Goal: Information Seeking & Learning: Learn about a topic

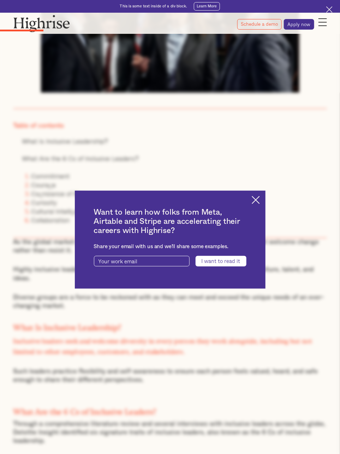
scroll to position [212, 0]
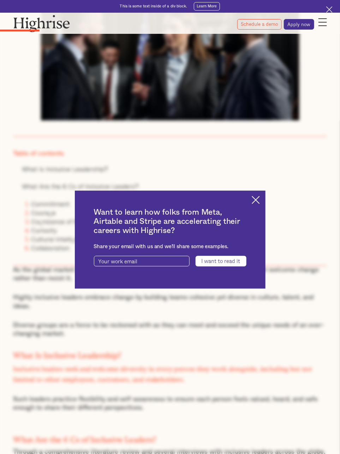
click at [259, 198] on img at bounding box center [255, 200] width 8 height 8
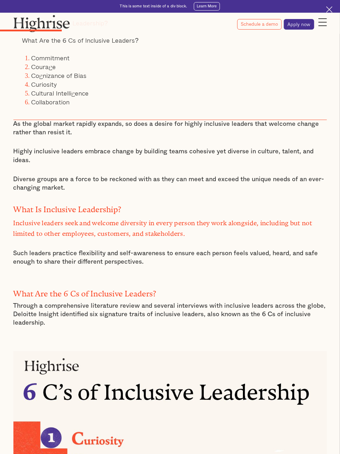
scroll to position [388, 0]
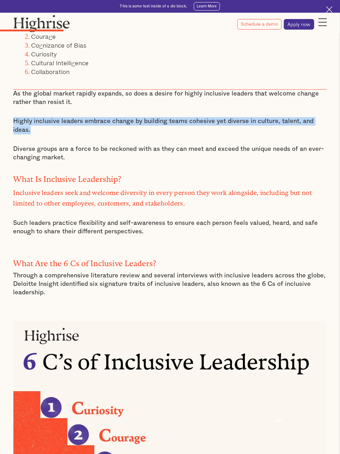
drag, startPoint x: 14, startPoint y: 119, endPoint x: 30, endPoint y: 127, distance: 18.3
click at [30, 127] on p "Highly inclusive leaders embrace change by building teams cohesive yet diverse …" at bounding box center [169, 125] width 313 height 17
copy p "Highly inclusive leaders embrace change by building teams cohesive yet diverse …"
drag, startPoint x: 13, startPoint y: 189, endPoint x: 167, endPoint y: 230, distance: 159.2
click at [167, 230] on div "As the global market rapidly expands, so does a desire for highly inclusive lea…" at bounding box center [169, 168] width 313 height 157
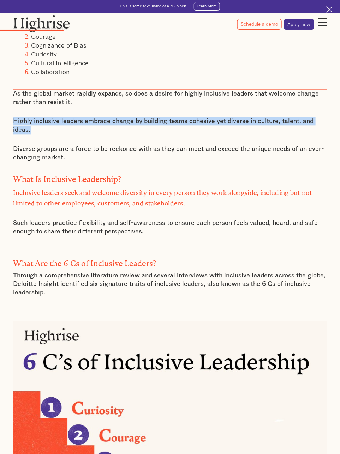
copy div "Inclusive leaders seek and welcome diversity in every person they work alongsid…"
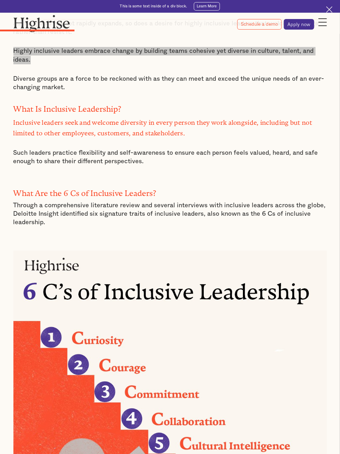
scroll to position [494, 0]
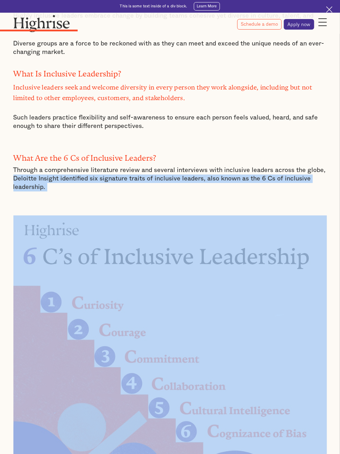
drag, startPoint x: 14, startPoint y: 173, endPoint x: 61, endPoint y: 186, distance: 48.9
copy p "Deloitte Insight identified six signature traits of inclusive leaders, also kno…"
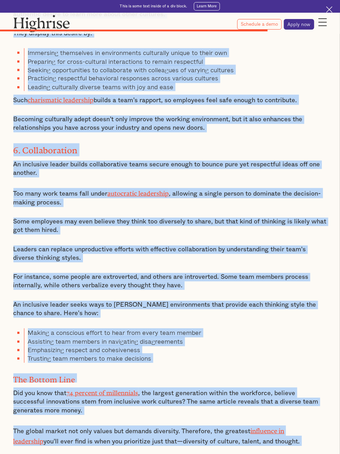
scroll to position [1915, 0]
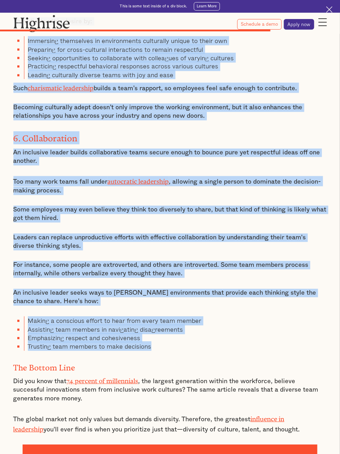
drag, startPoint x: 14, startPoint y: 223, endPoint x: 157, endPoint y: 317, distance: 170.7
copy div "6. Loremipsum Dolorsita consect adi elitseddo ei temporinc u laboree dol magnaa…"
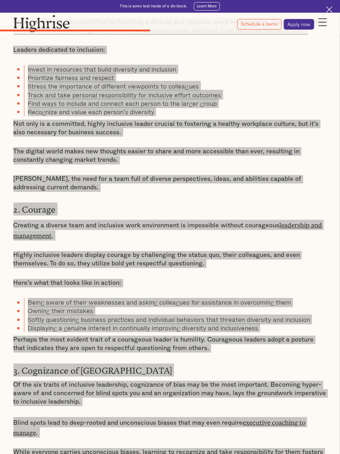
scroll to position [892, 0]
